Goal: Transaction & Acquisition: Purchase product/service

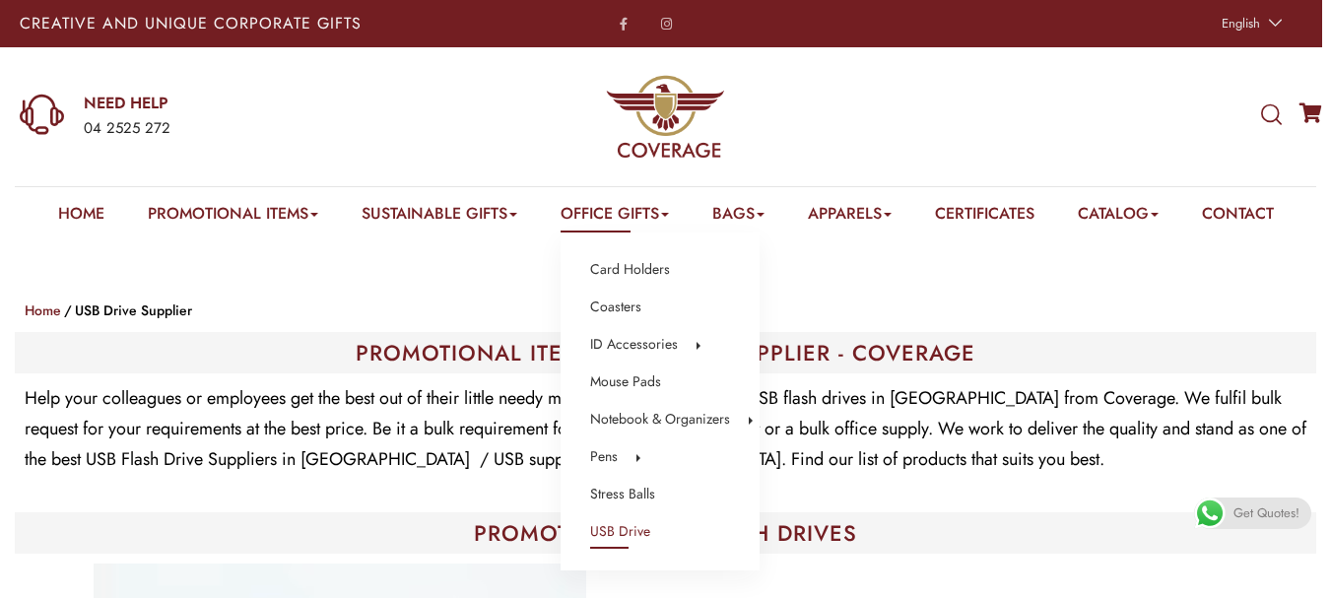
click at [615, 529] on link "USB Drive" at bounding box center [620, 532] width 60 height 26
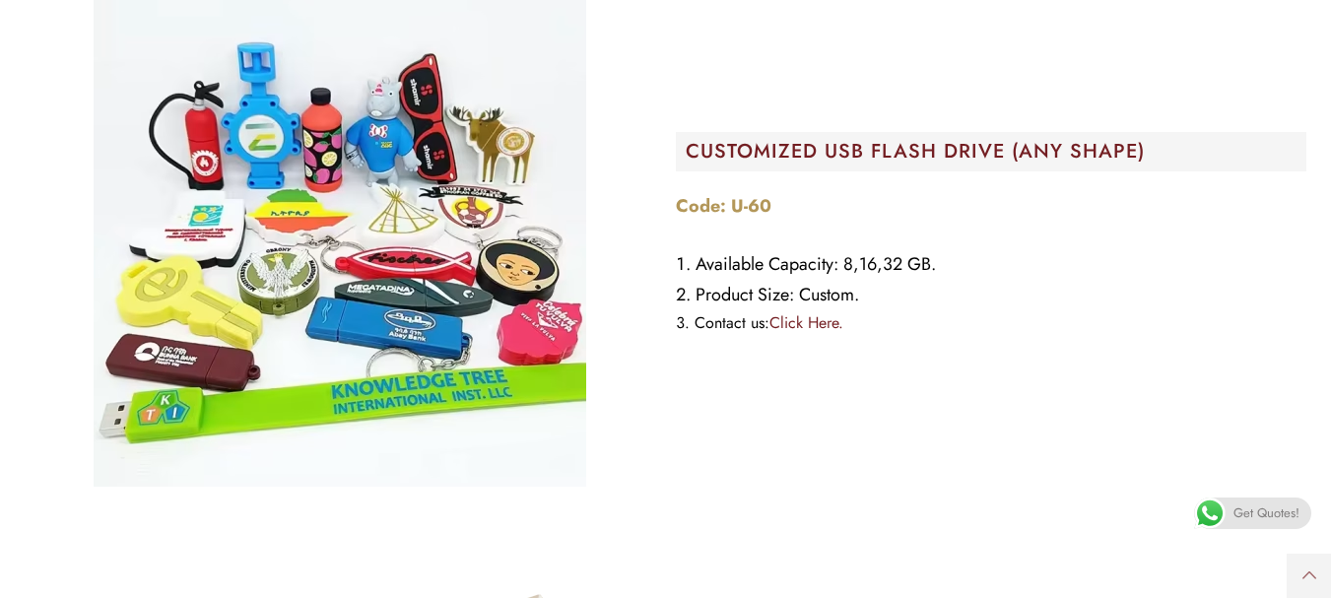
scroll to position [493, 0]
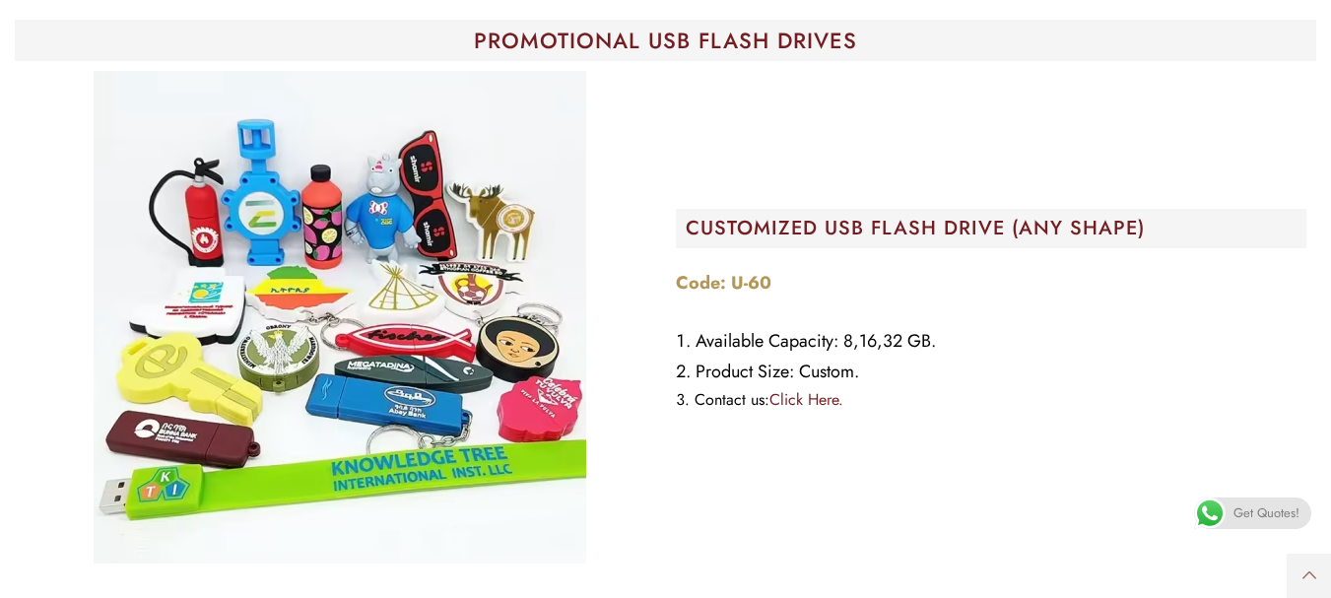
click at [540, 295] on img "Image Carousel" at bounding box center [340, 317] width 493 height 493
click at [770, 231] on h2 "CUSTOMIZED USB FLASH DRIVE (ANY SHAPE)" at bounding box center [997, 229] width 622 height 20
drag, startPoint x: 775, startPoint y: 376, endPoint x: 728, endPoint y: 379, distance: 47.4
click at [775, 378] on li "Product Size: Custom." at bounding box center [991, 372] width 631 height 31
click at [238, 421] on img "Image Carousel" at bounding box center [340, 317] width 493 height 493
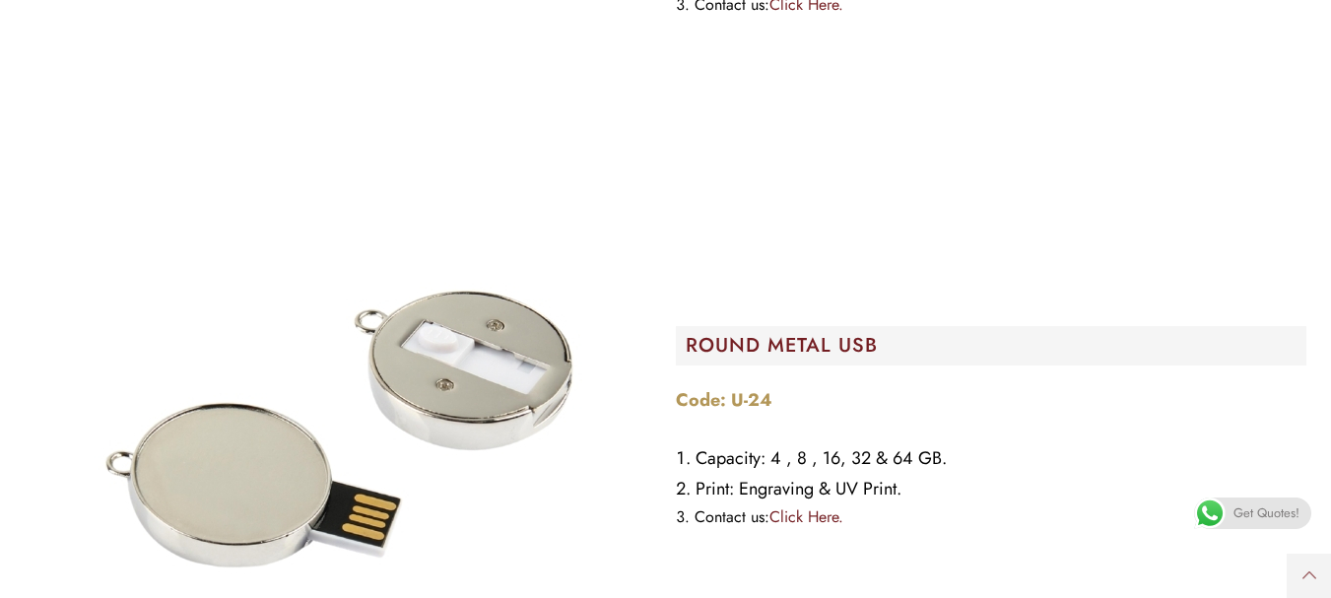
scroll to position [13889, 0]
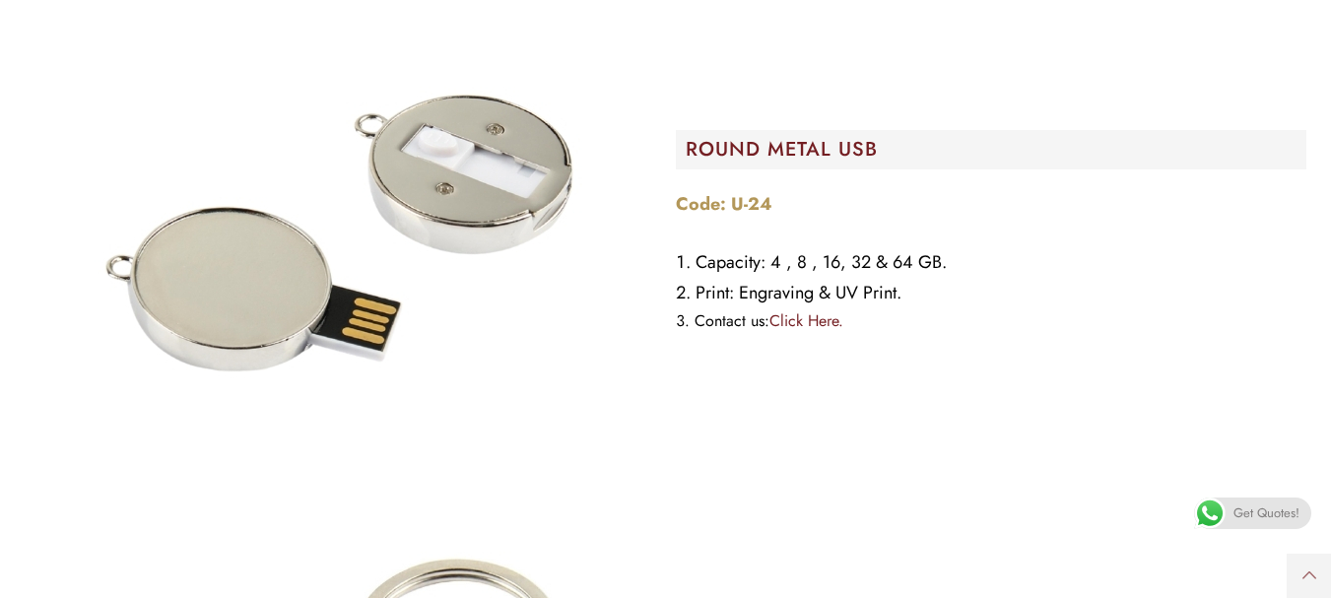
click at [820, 321] on link "Click Here." at bounding box center [806, 320] width 74 height 23
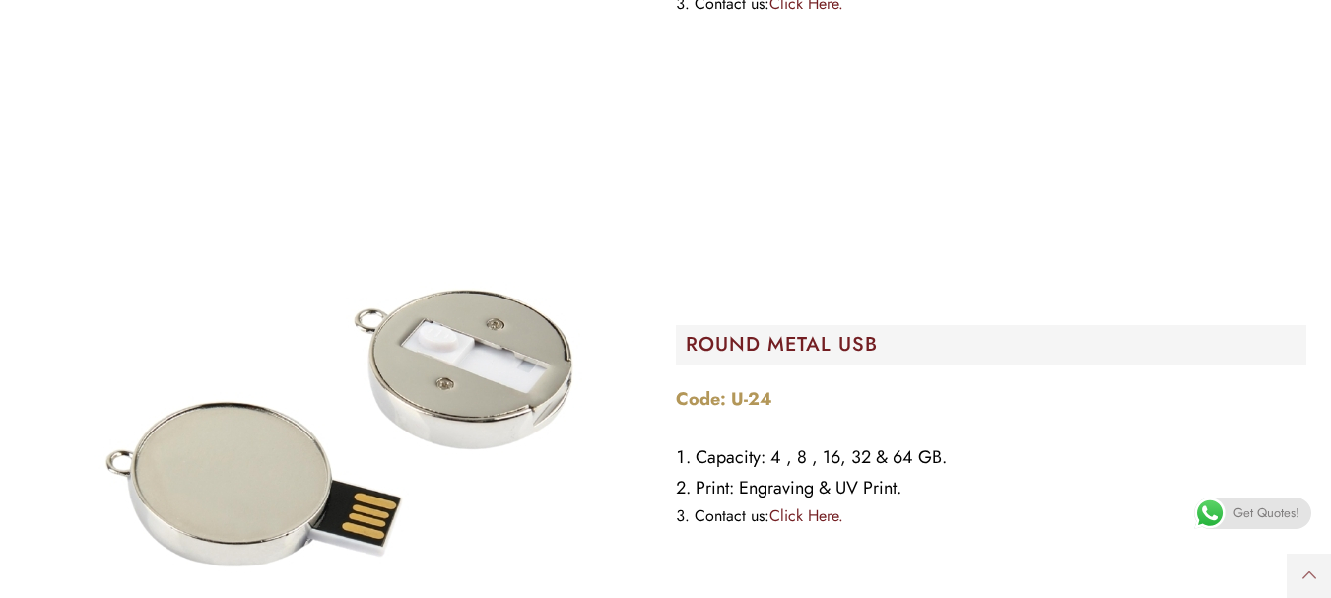
scroll to position [13692, 0]
click at [799, 523] on link "Click Here." at bounding box center [806, 517] width 74 height 23
